Goal: Transaction & Acquisition: Purchase product/service

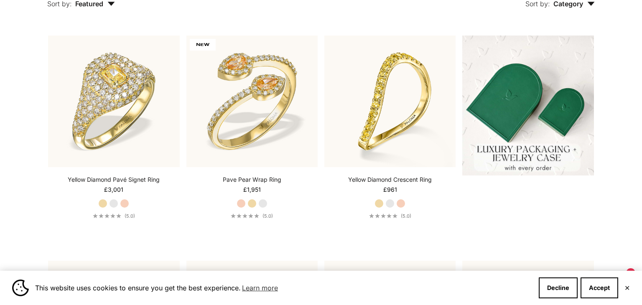
scroll to position [216, 0]
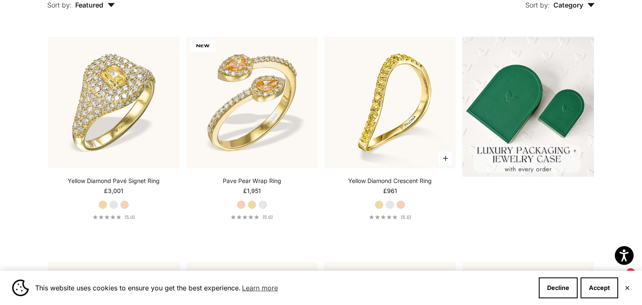
click at [391, 205] on label "White Gold" at bounding box center [389, 204] width 9 height 9
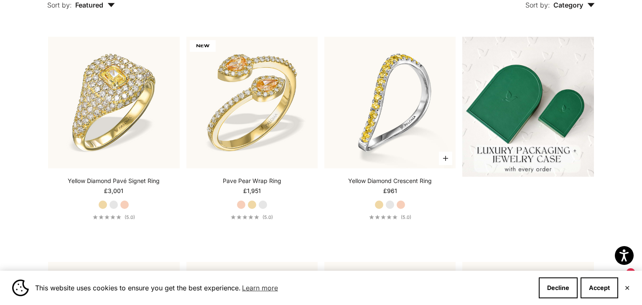
click at [402, 205] on label "Rose Gold" at bounding box center [400, 204] width 9 height 9
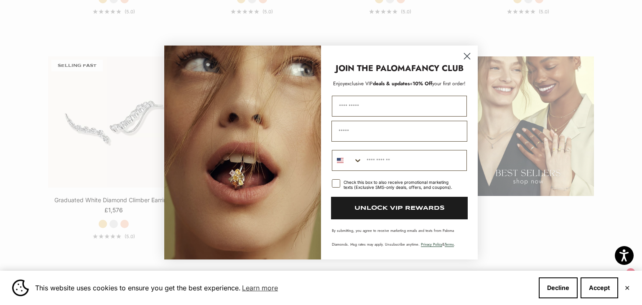
scroll to position [1109, 0]
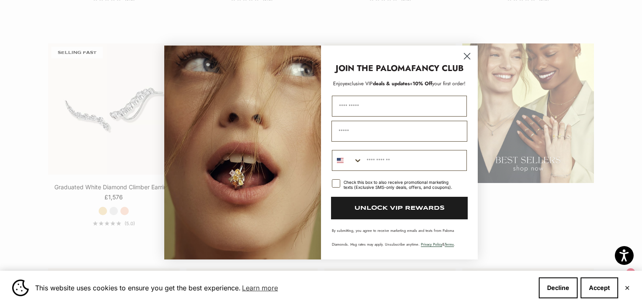
click at [468, 55] on icon "Close dialog" at bounding box center [467, 56] width 6 height 6
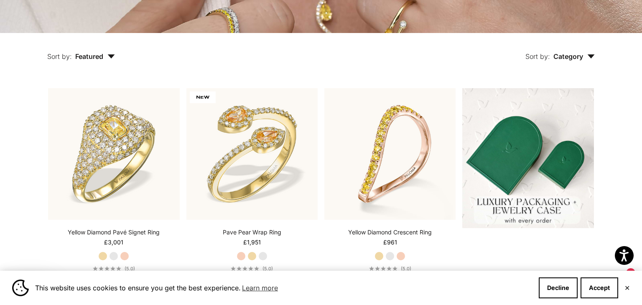
scroll to position [0, 0]
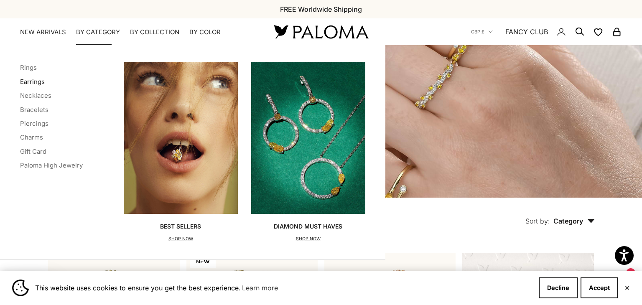
click at [31, 82] on link "Earrings" at bounding box center [32, 82] width 25 height 8
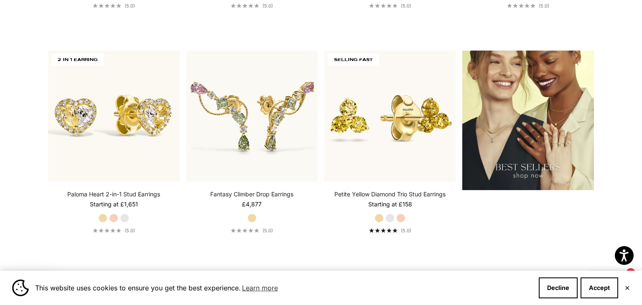
scroll to position [1111, 0]
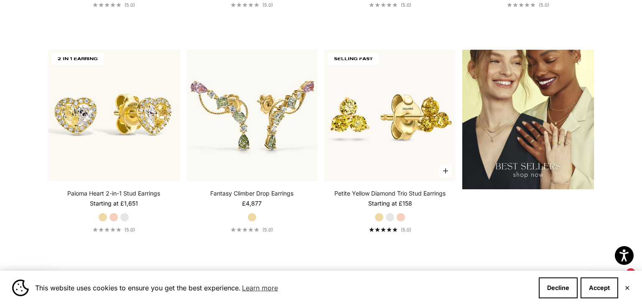
click at [403, 216] on label "Rose Gold" at bounding box center [400, 217] width 9 height 9
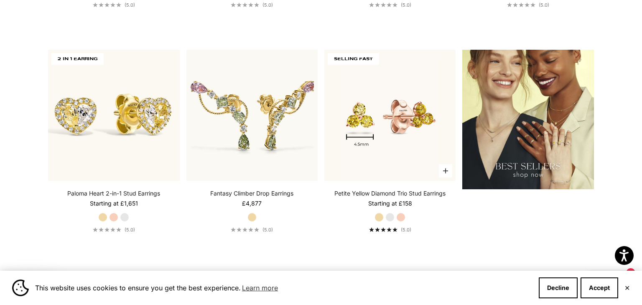
click at [392, 216] on label "White Gold" at bounding box center [389, 217] width 9 height 9
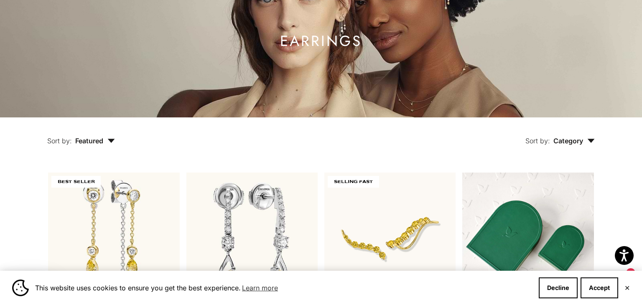
scroll to position [41, 0]
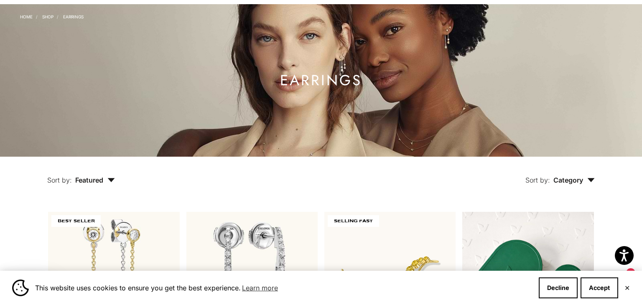
click at [48, 17] on link "Shop" at bounding box center [47, 16] width 11 height 5
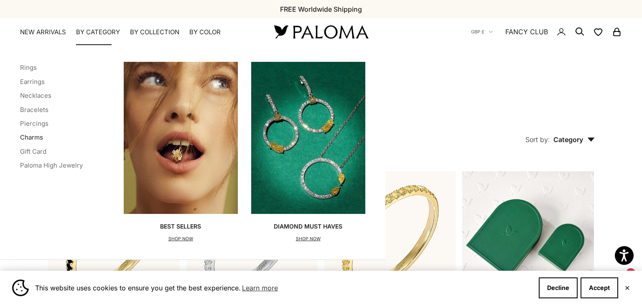
click at [37, 137] on link "Charms" at bounding box center [31, 137] width 23 height 8
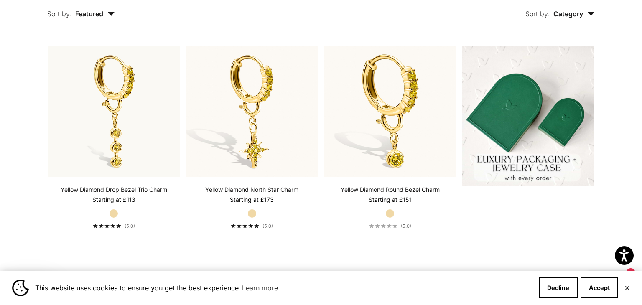
scroll to position [206, 0]
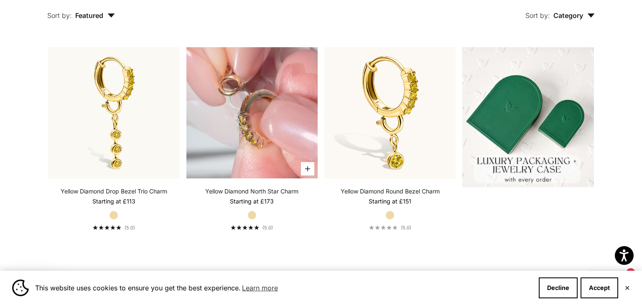
click at [258, 127] on video "#YellowGold\a#WhiteGold\a#RoseGold" at bounding box center [251, 112] width 131 height 131
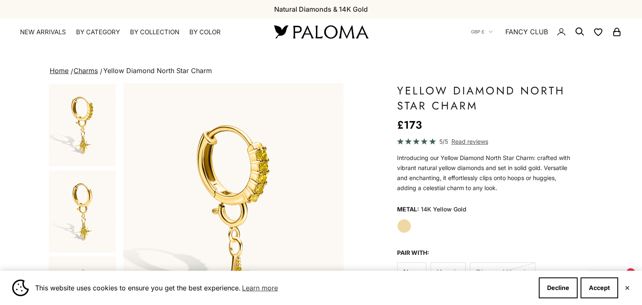
scroll to position [0, 1380]
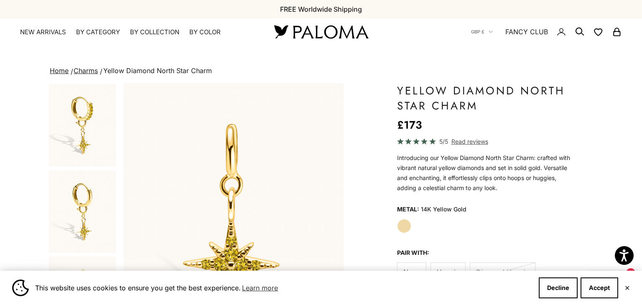
click at [88, 197] on img "Go to item 2" at bounding box center [82, 211] width 67 height 82
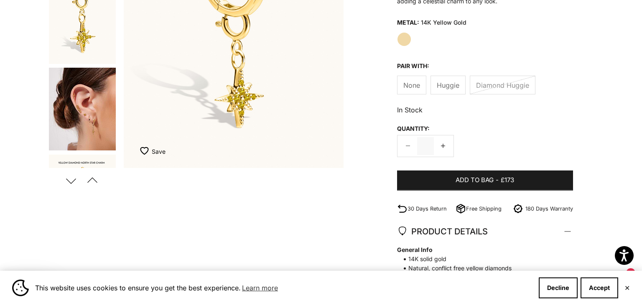
scroll to position [526, 0]
click at [86, 109] on img "Go to item 9" at bounding box center [82, 108] width 67 height 83
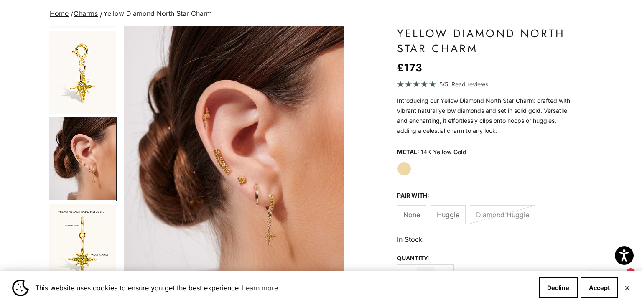
scroll to position [53, 0]
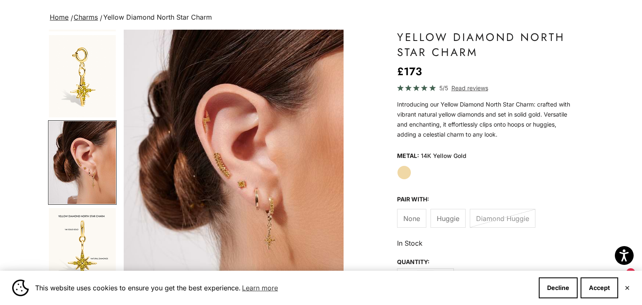
click at [445, 221] on span "Huggie" at bounding box center [448, 218] width 23 height 11
